Goal: Task Accomplishment & Management: Manage account settings

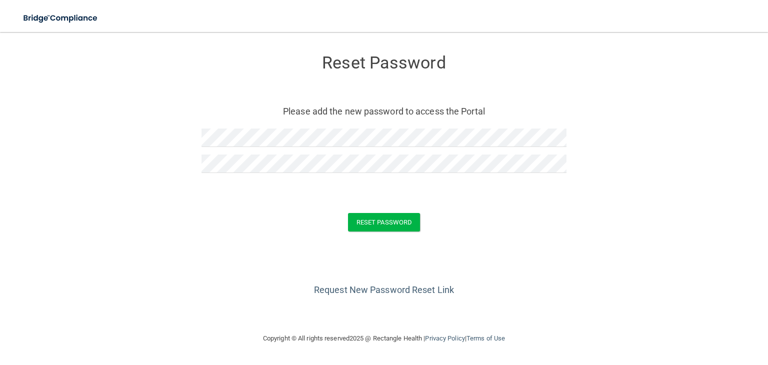
click at [506, 217] on div "Reset Password" at bounding box center [384, 222] width 743 height 19
click at [362, 218] on button "Reset Password" at bounding box center [384, 222] width 72 height 19
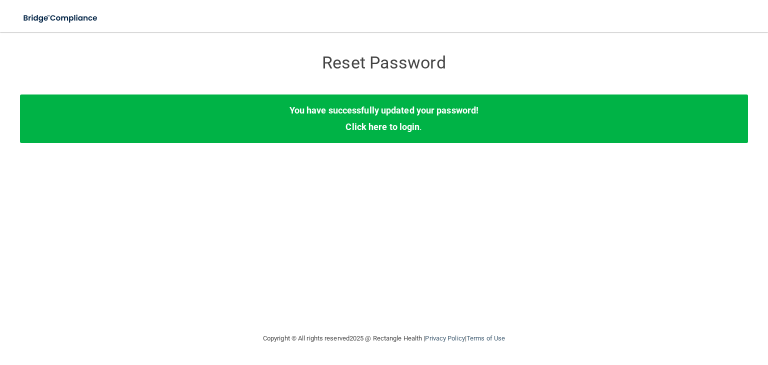
click at [374, 121] on div "You have successfully updated your password! Click here to login ." at bounding box center [384, 119] width 728 height 48
click at [374, 127] on link "Click here to login" at bounding box center [383, 127] width 74 height 11
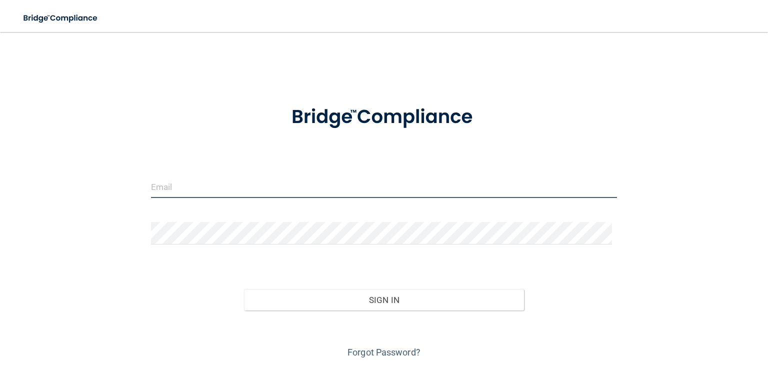
type input "[EMAIL_ADDRESS][PERSON_NAME][DOMAIN_NAME]"
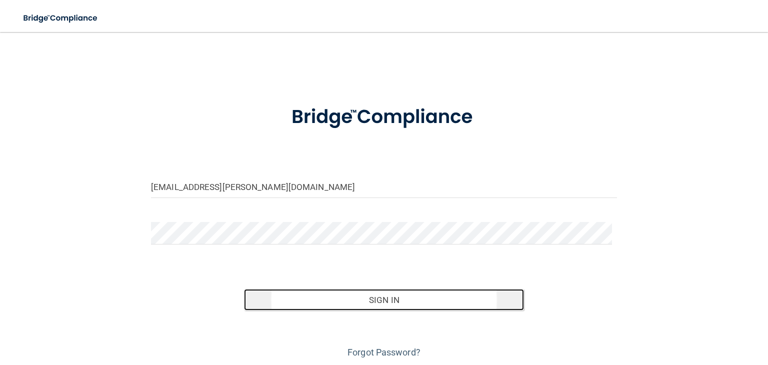
click at [372, 298] on button "Sign In" at bounding box center [384, 300] width 280 height 22
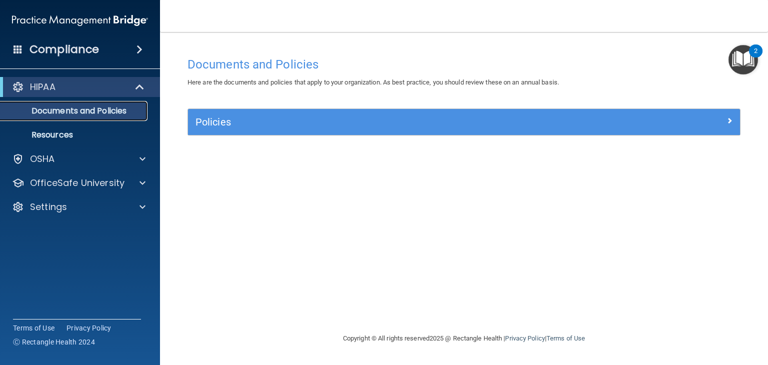
click at [60, 109] on p "Documents and Policies" at bounding box center [75, 111] width 137 height 10
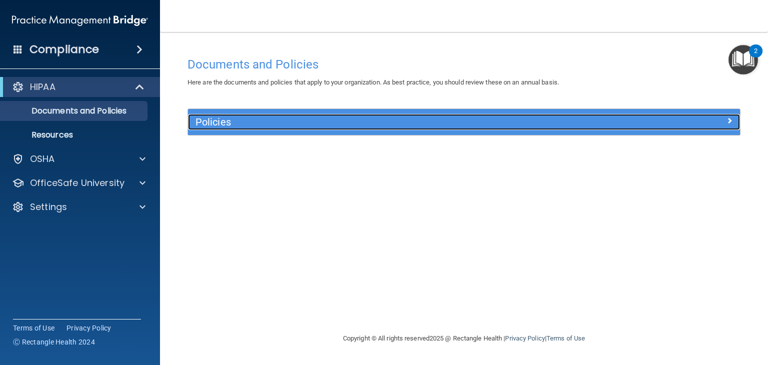
click at [732, 120] on span at bounding box center [730, 121] width 6 height 12
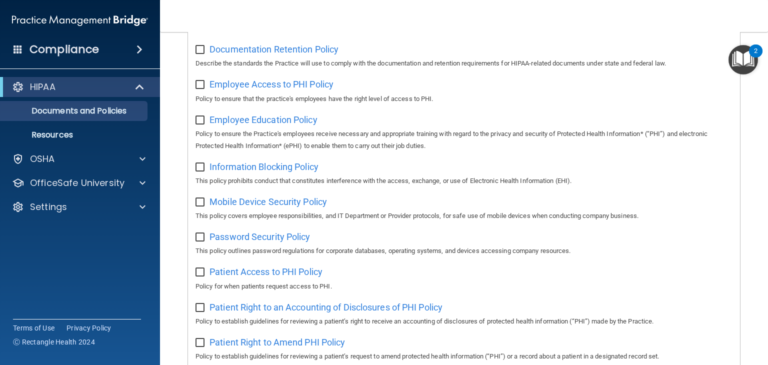
scroll to position [302, 0]
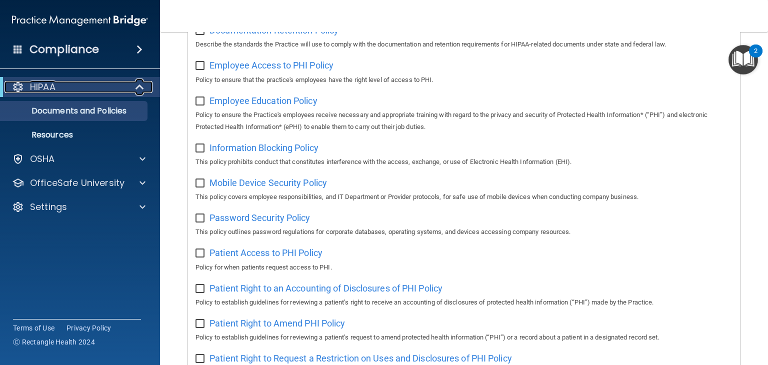
click at [38, 89] on p "HIPAA" at bounding box center [43, 87] width 26 height 12
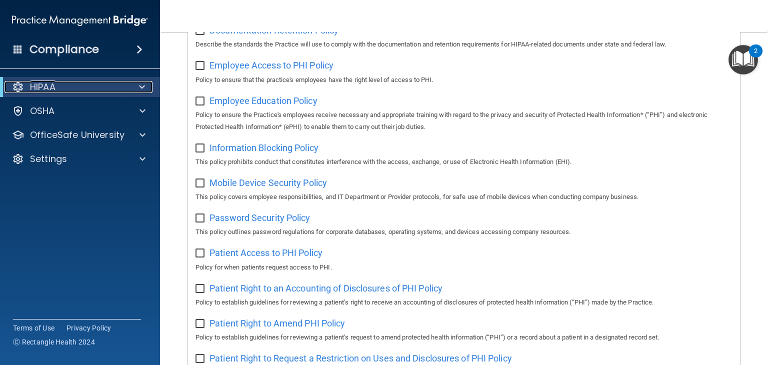
click at [140, 85] on span at bounding box center [142, 87] width 6 height 12
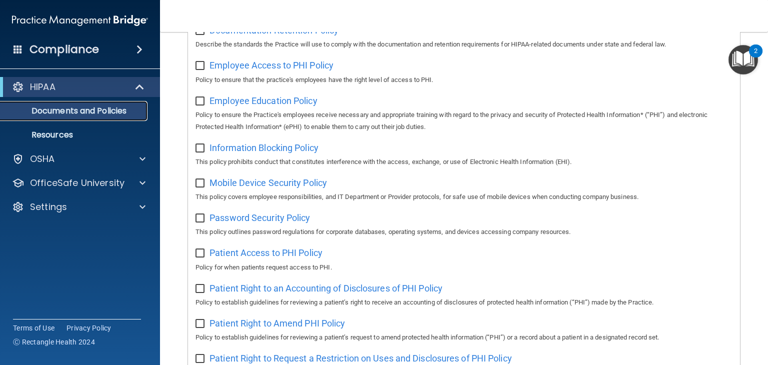
click at [100, 111] on p "Documents and Policies" at bounding box center [75, 111] width 137 height 10
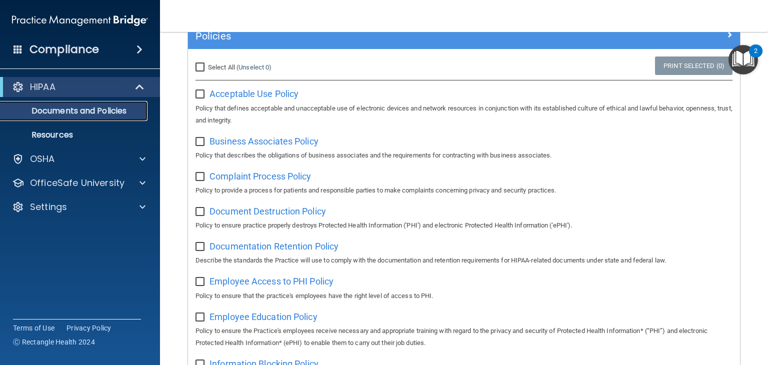
scroll to position [37, 0]
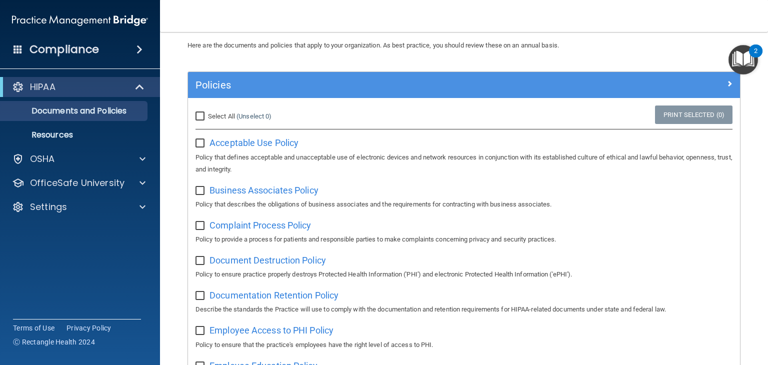
click at [199, 118] on input "Select All (Unselect 0) Unselect All" at bounding box center [202, 117] width 12 height 8
checkbox input "true"
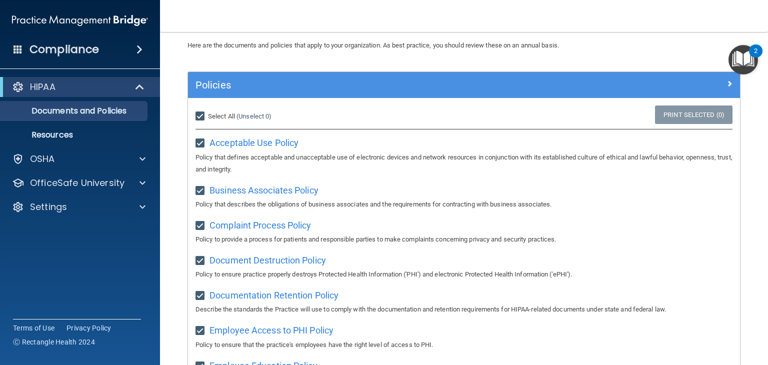
checkbox input "true"
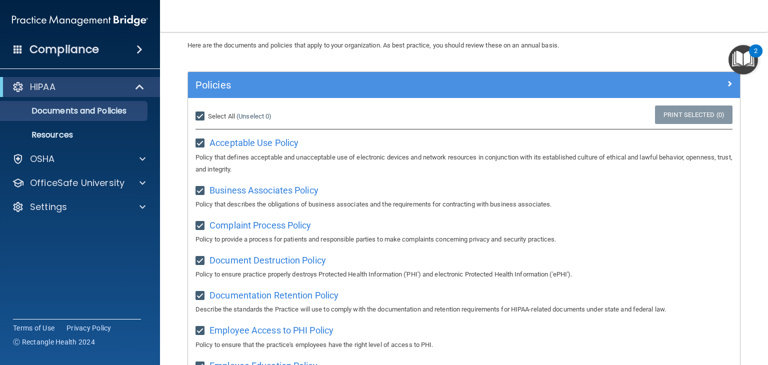
checkbox input "true"
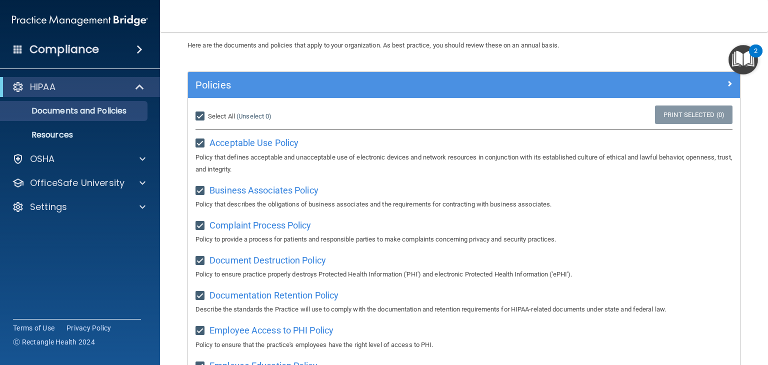
checkbox input "true"
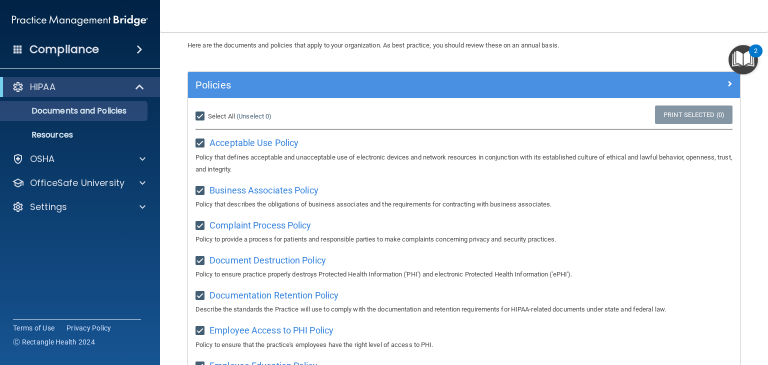
checkbox input "true"
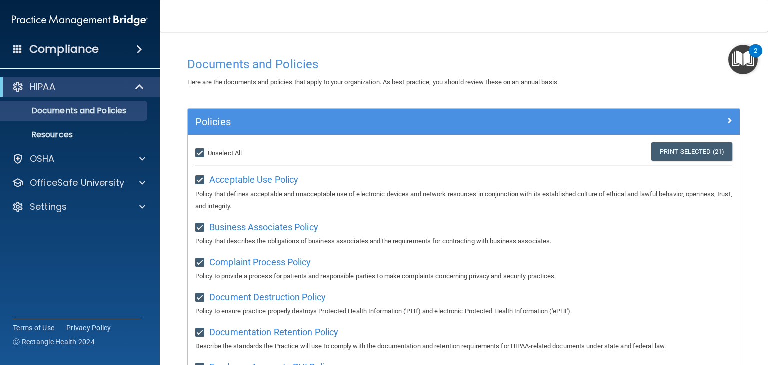
scroll to position [34, 0]
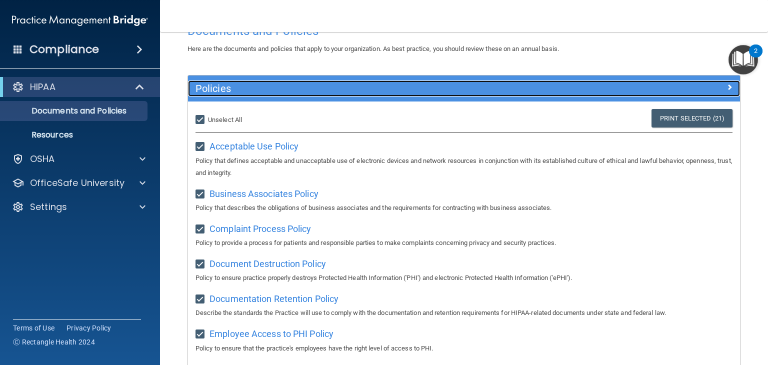
click at [727, 84] on span at bounding box center [730, 87] width 6 height 12
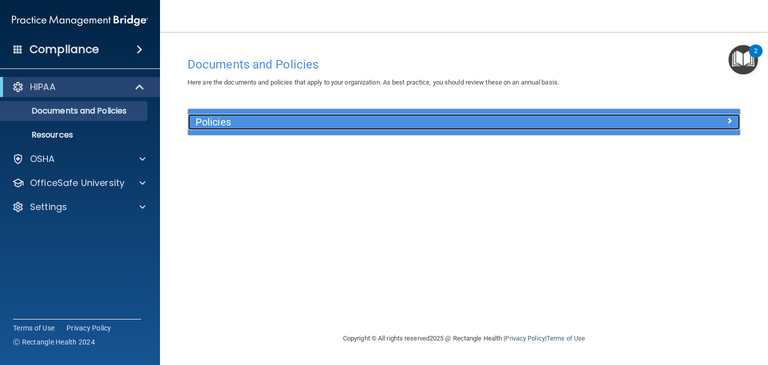
scroll to position [0, 0]
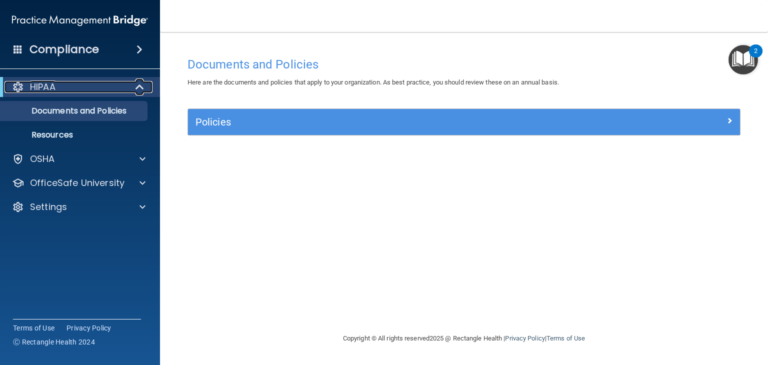
click at [42, 86] on p "HIPAA" at bounding box center [43, 87] width 26 height 12
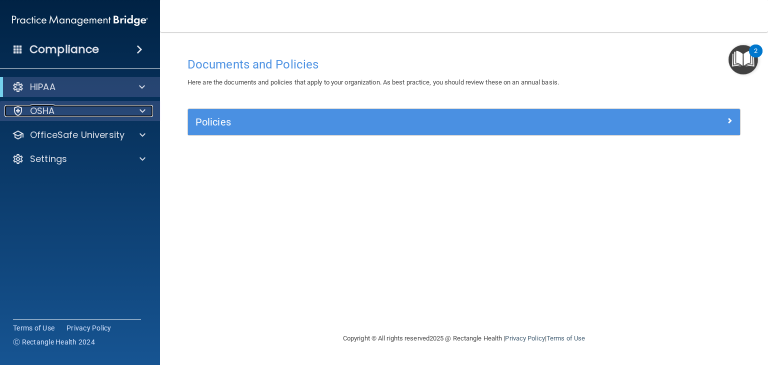
click at [41, 111] on p "OSHA" at bounding box center [42, 111] width 25 height 12
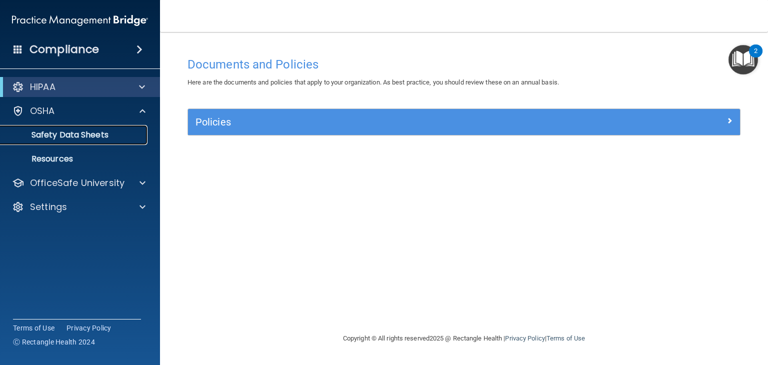
click at [49, 137] on p "Safety Data Sheets" at bounding box center [75, 135] width 137 height 10
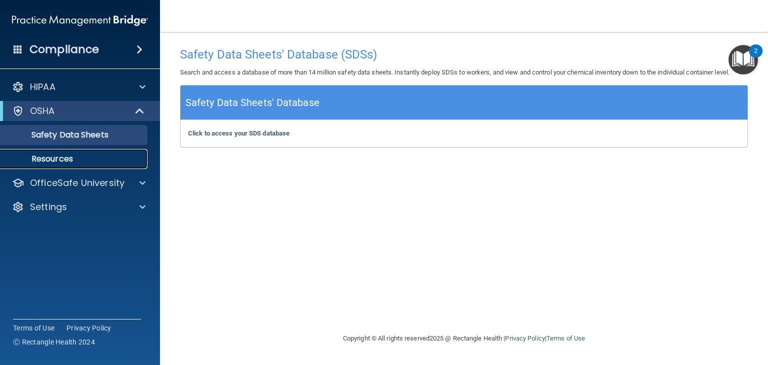
click at [45, 157] on p "Resources" at bounding box center [75, 159] width 137 height 10
